Goal: Obtain resource: Download file/media

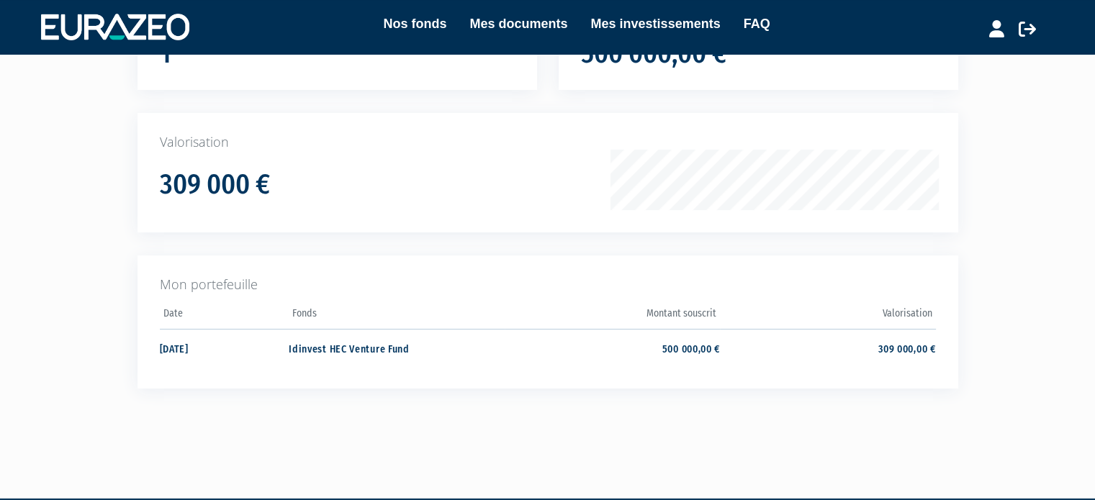
scroll to position [173, 0]
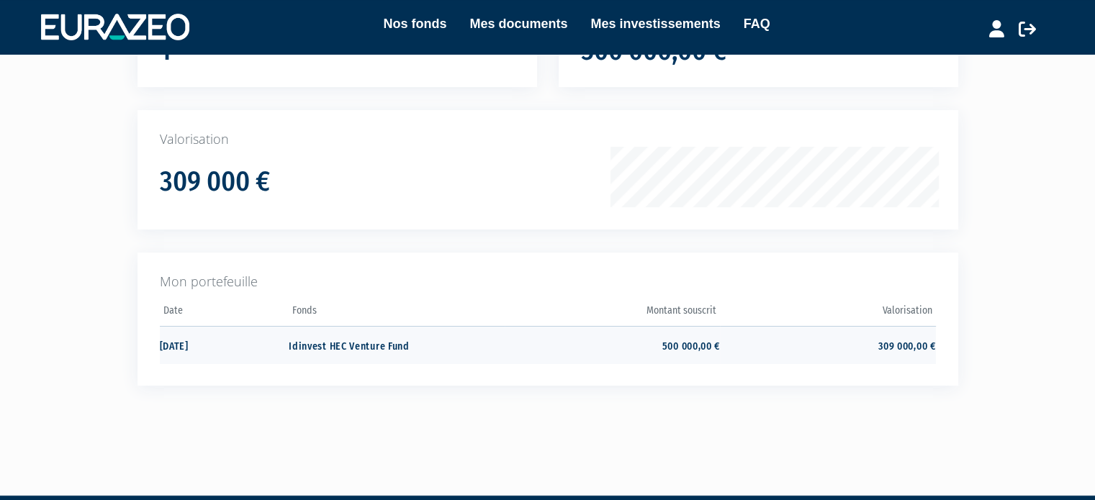
click at [400, 345] on td "Idinvest HEC Venture Fund" at bounding box center [396, 345] width 215 height 38
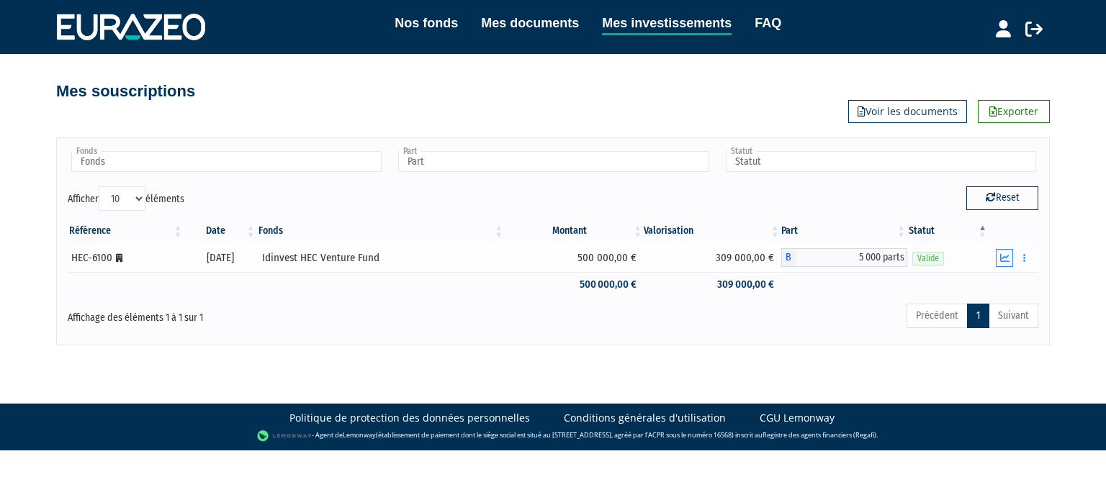
click at [1006, 261] on icon "button" at bounding box center [1004, 257] width 9 height 9
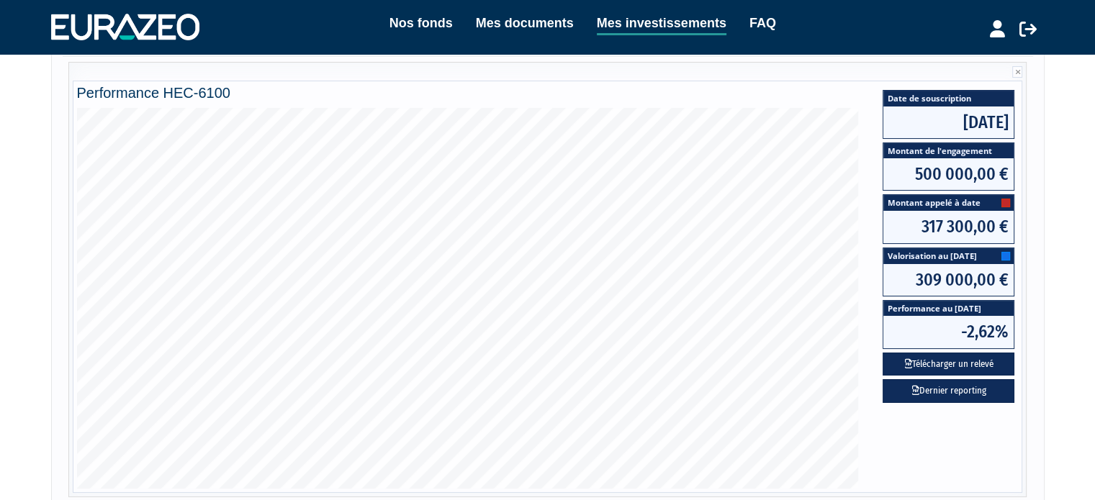
scroll to position [230, 0]
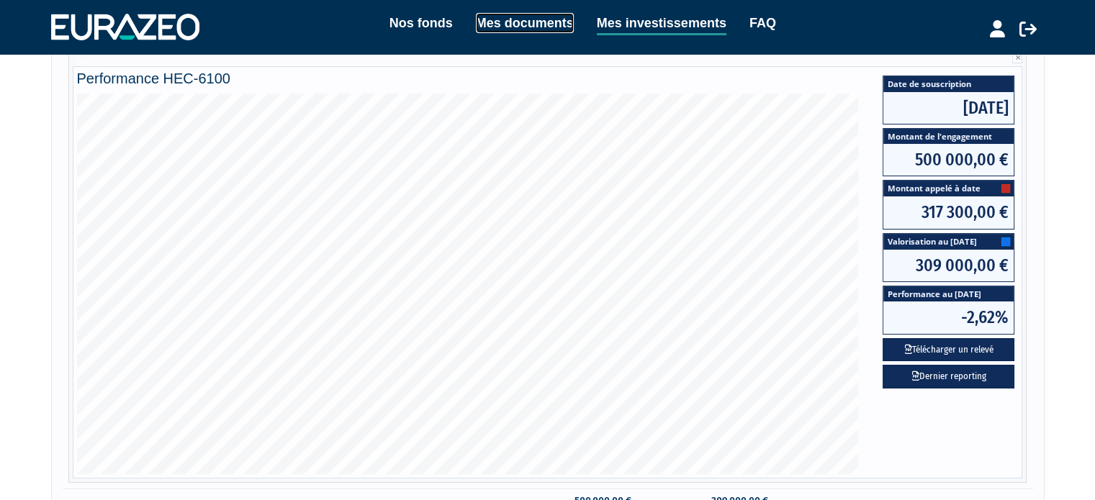
click at [545, 32] on link "Mes documents" at bounding box center [525, 23] width 98 height 20
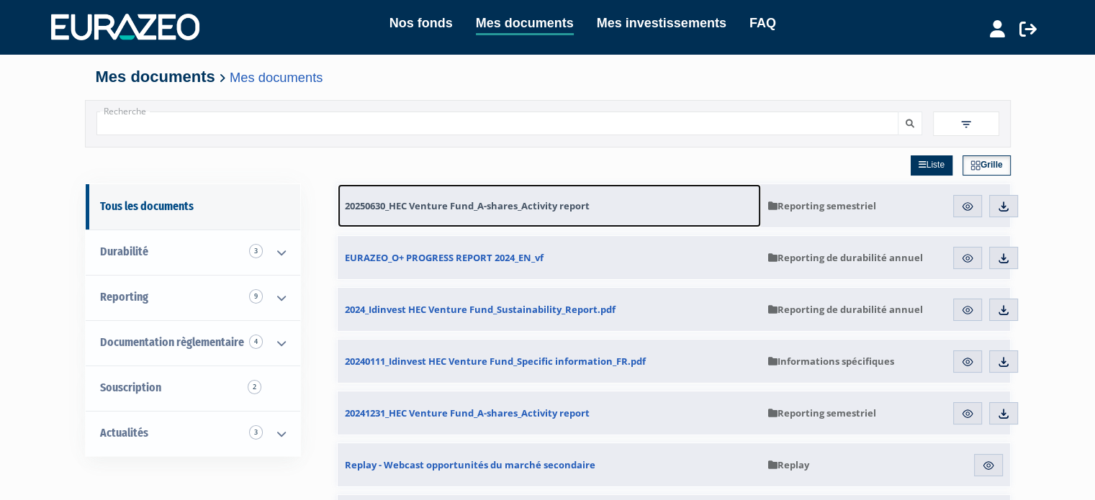
click at [526, 207] on span "20250630_HEC Venture Fund_A-shares_Activity report" at bounding box center [467, 205] width 245 height 13
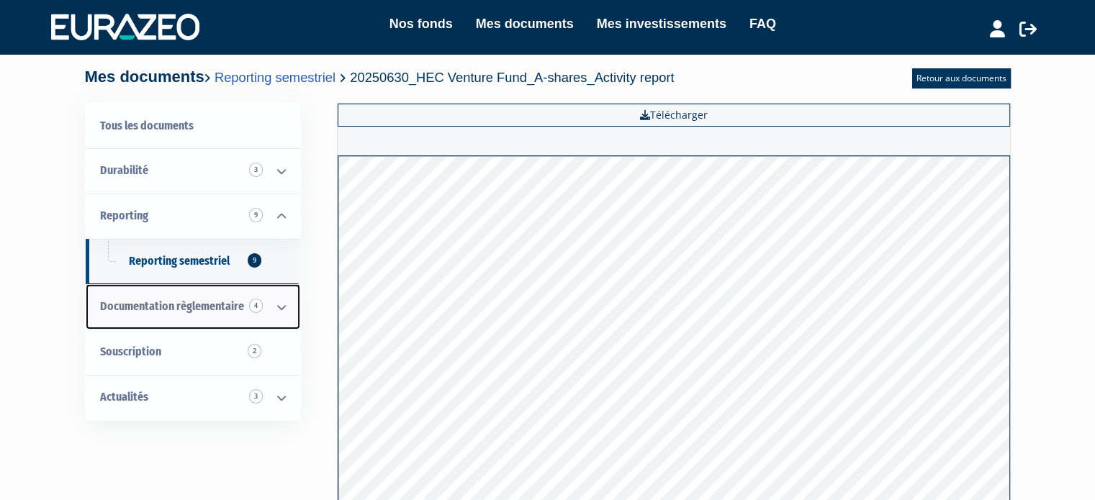
click at [281, 307] on icon at bounding box center [281, 307] width 37 height 45
